Goal: Check status: Check status

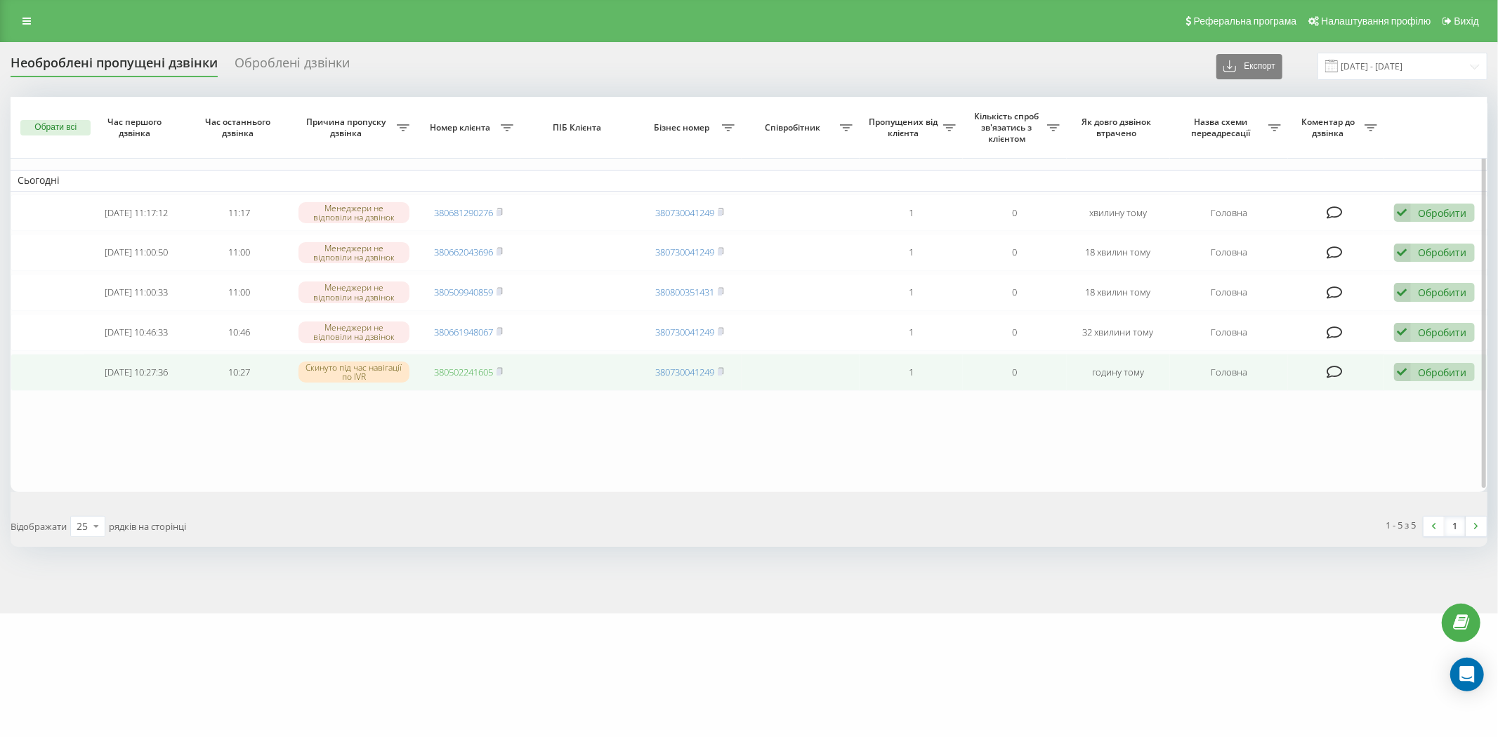
click at [473, 373] on link "380502241605" at bounding box center [463, 372] width 59 height 13
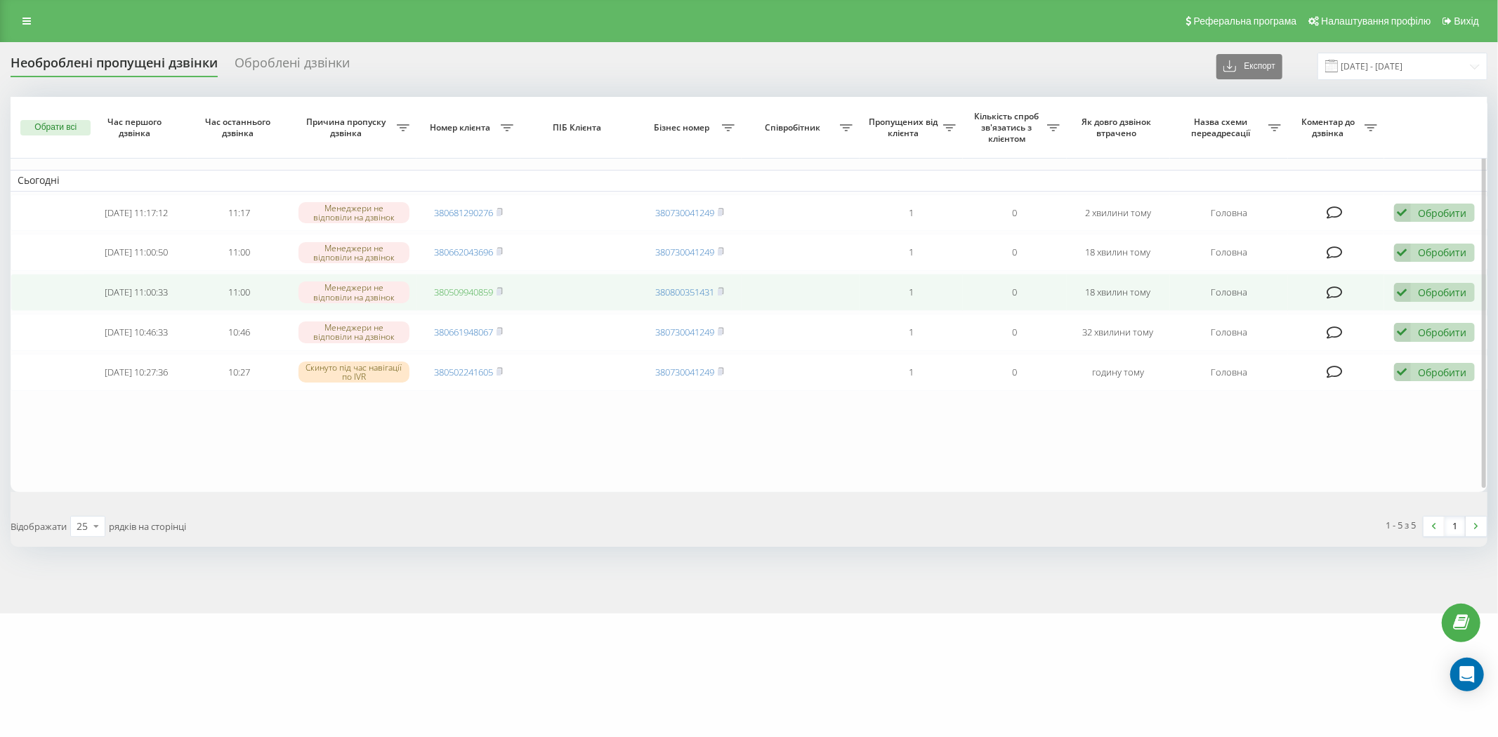
click at [471, 295] on link "380509940859" at bounding box center [463, 292] width 59 height 13
